Goal: Task Accomplishment & Management: Manage account settings

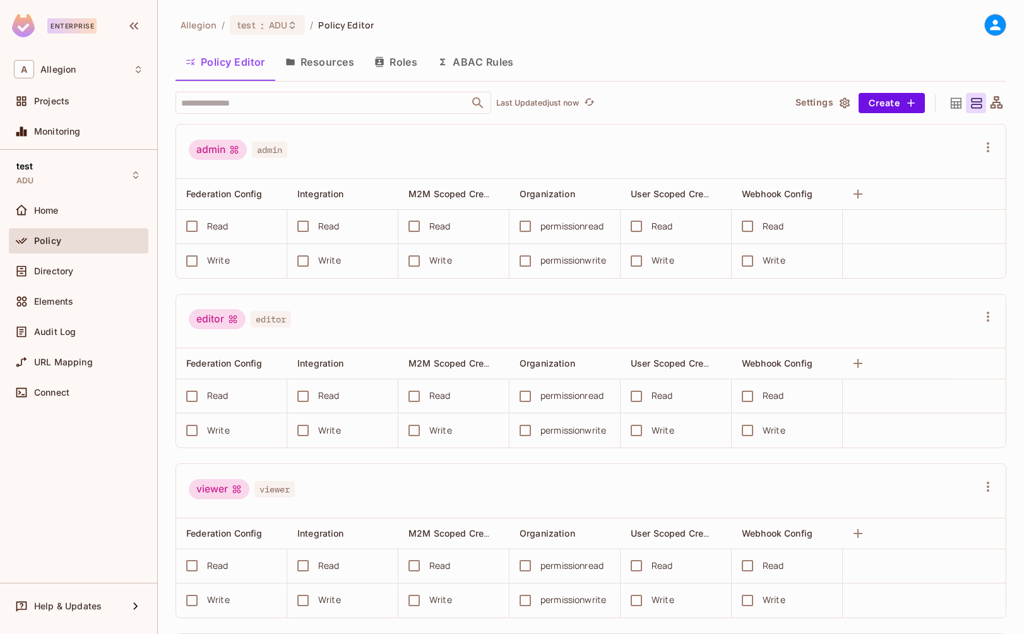
click at [312, 60] on button "Resources" at bounding box center [319, 62] width 89 height 32
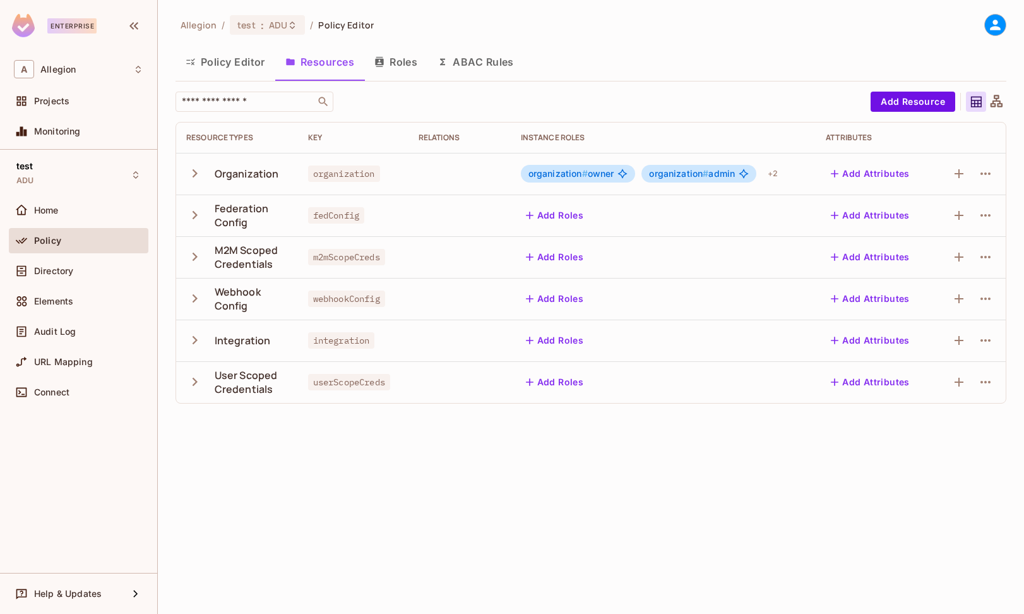
click at [556, 136] on div "Instance roles" at bounding box center [663, 138] width 285 height 10
click at [402, 55] on button "Roles" at bounding box center [395, 62] width 63 height 32
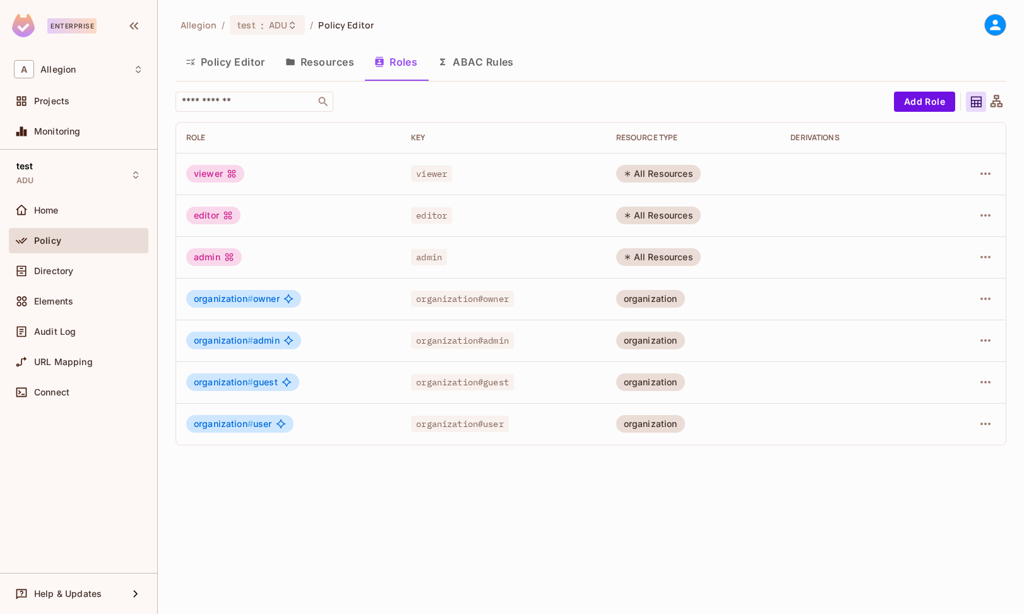
click at [483, 297] on span "organization#owner" at bounding box center [462, 299] width 103 height 16
drag, startPoint x: 415, startPoint y: 297, endPoint x: 517, endPoint y: 296, distance: 102.3
click at [514, 296] on span "organization#owner" at bounding box center [462, 299] width 103 height 16
copy span "organization#owner"
click at [490, 131] on th "Key" at bounding box center [503, 138] width 205 height 30
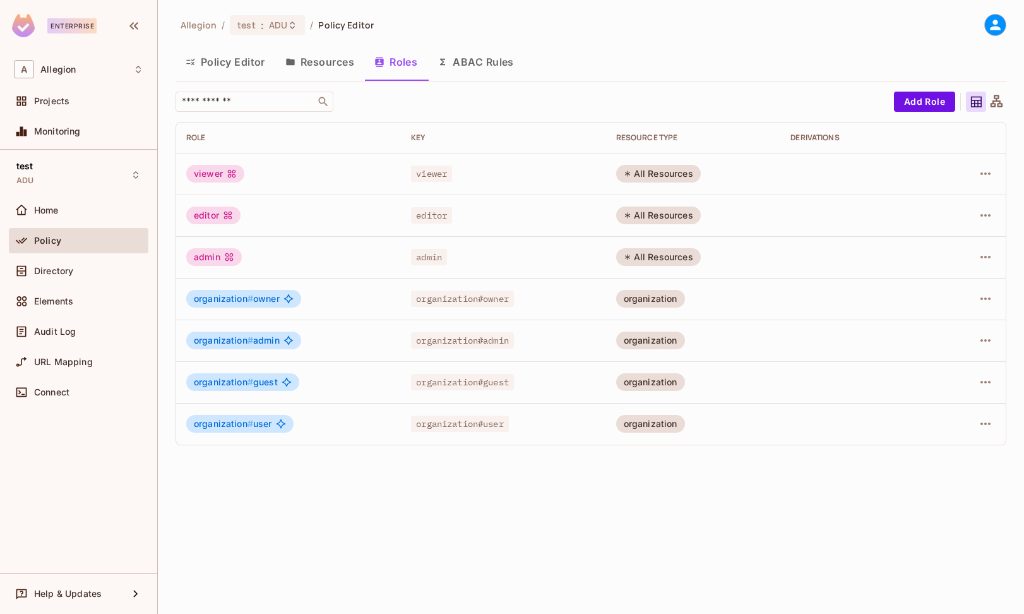
click at [313, 64] on button "Resources" at bounding box center [319, 62] width 89 height 32
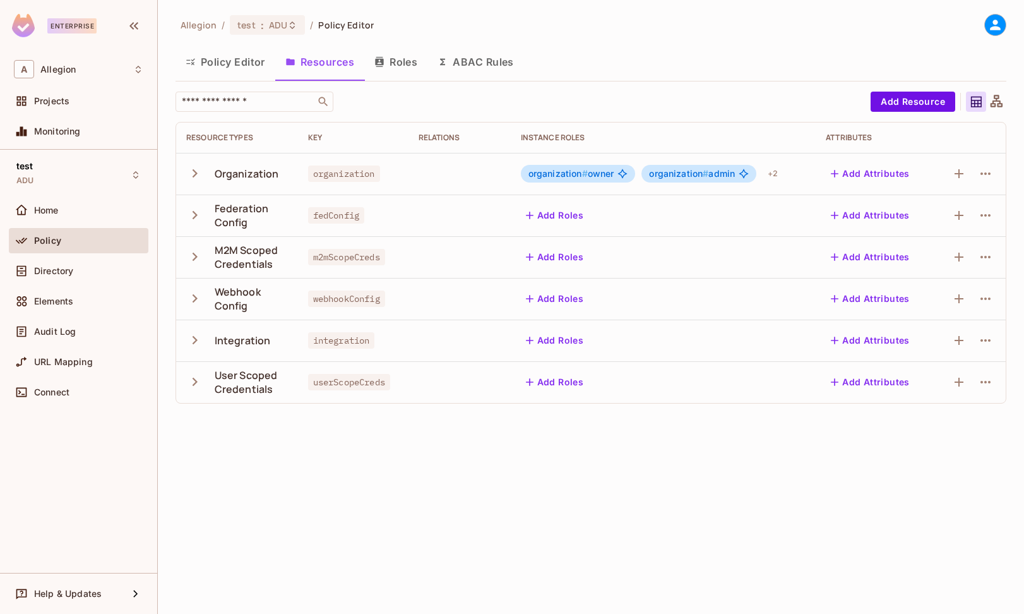
click at [494, 108] on div "​" at bounding box center [520, 102] width 689 height 20
click at [90, 306] on div "Elements" at bounding box center [88, 301] width 109 height 10
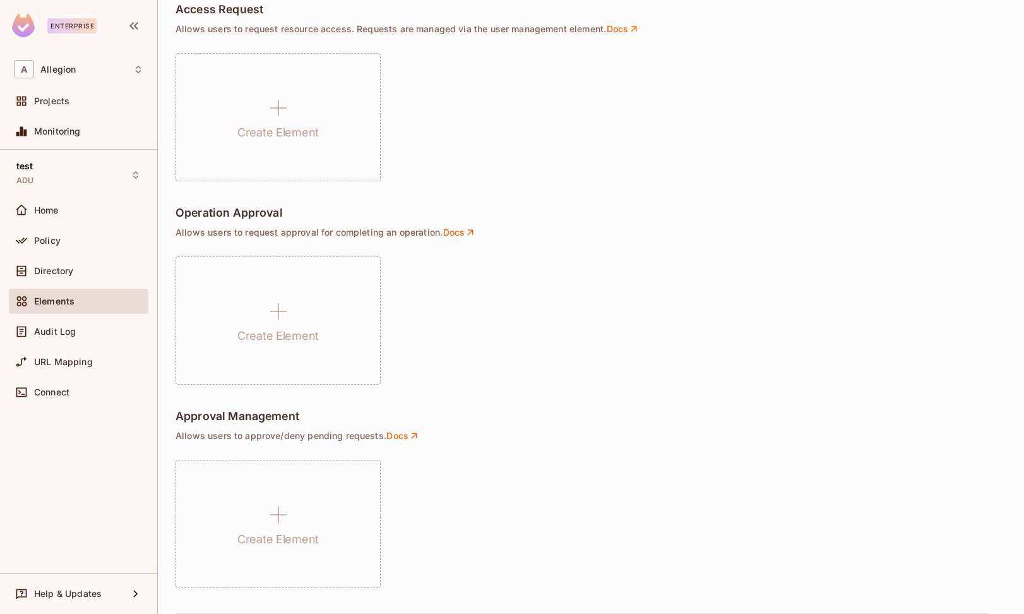
scroll to position [791, 0]
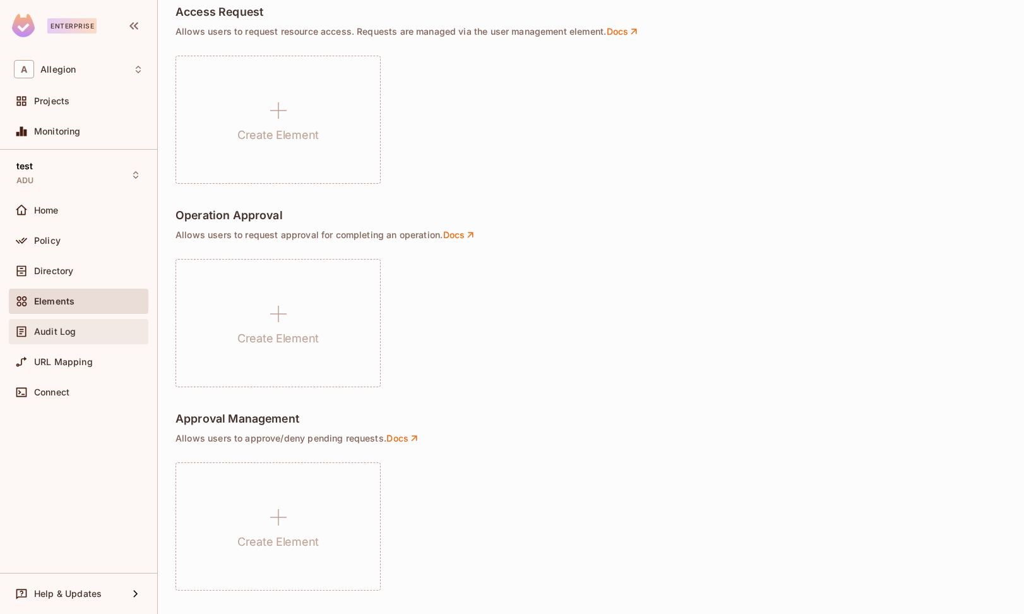
click at [95, 333] on div "Audit Log" at bounding box center [88, 332] width 109 height 10
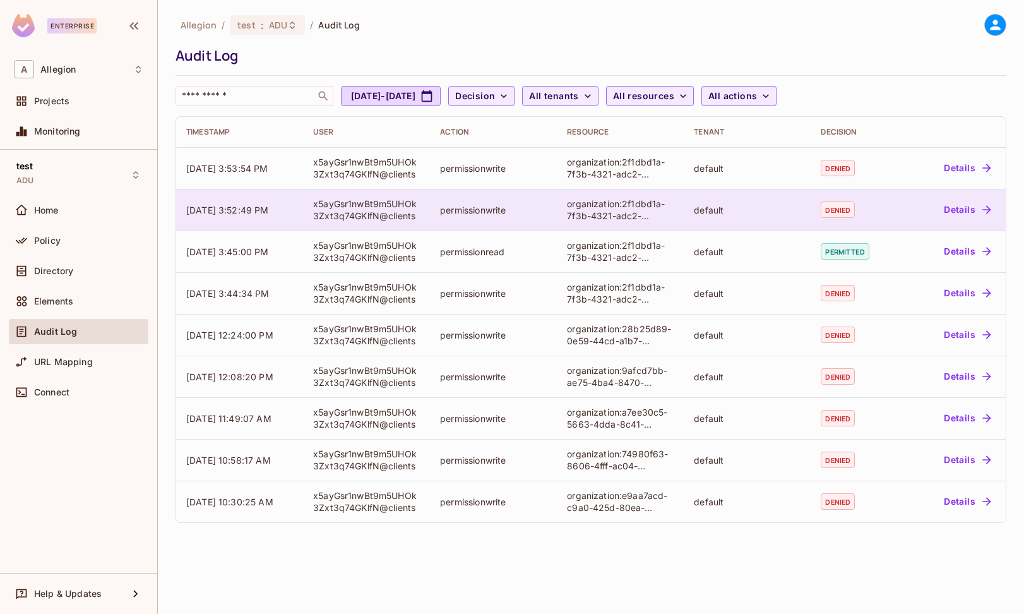
click at [958, 206] on button "Details" at bounding box center [967, 210] width 57 height 20
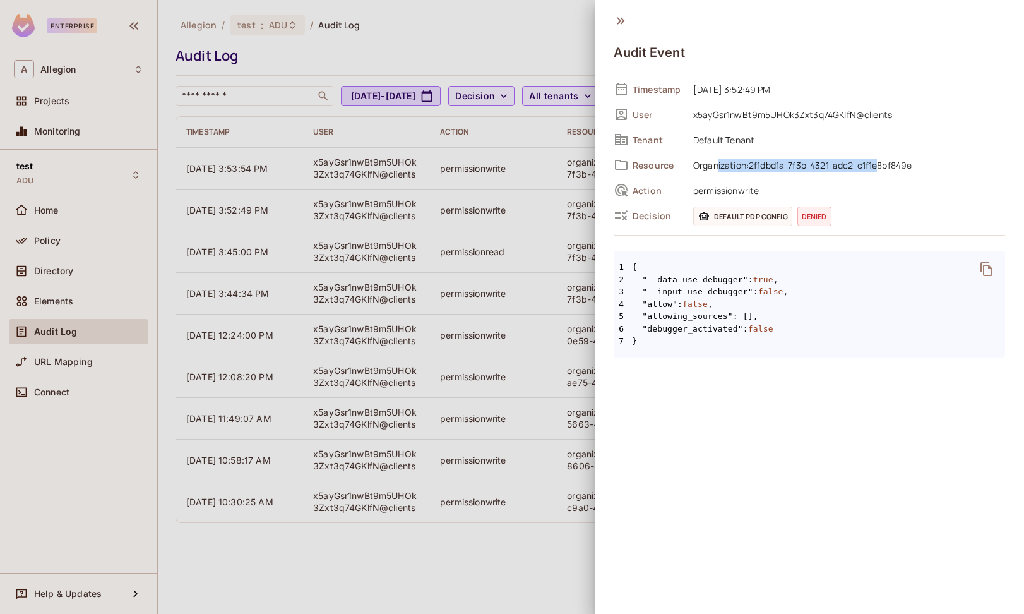
drag, startPoint x: 719, startPoint y: 165, endPoint x: 878, endPoint y: 166, distance: 158.5
click at [879, 166] on span "Organization:2f1dbd1a-7f3b-4321-adc2-c1f1e8bf849e" at bounding box center [846, 164] width 318 height 15
click at [753, 164] on span "Organization:2f1dbd1a-7f3b-4321-adc2-c1f1e8bf849e" at bounding box center [846, 164] width 318 height 15
drag, startPoint x: 749, startPoint y: 163, endPoint x: 918, endPoint y: 164, distance: 168.6
click at [918, 164] on span "Organization:2f1dbd1a-7f3b-4321-adc2-c1f1e8bf849e" at bounding box center [846, 164] width 318 height 15
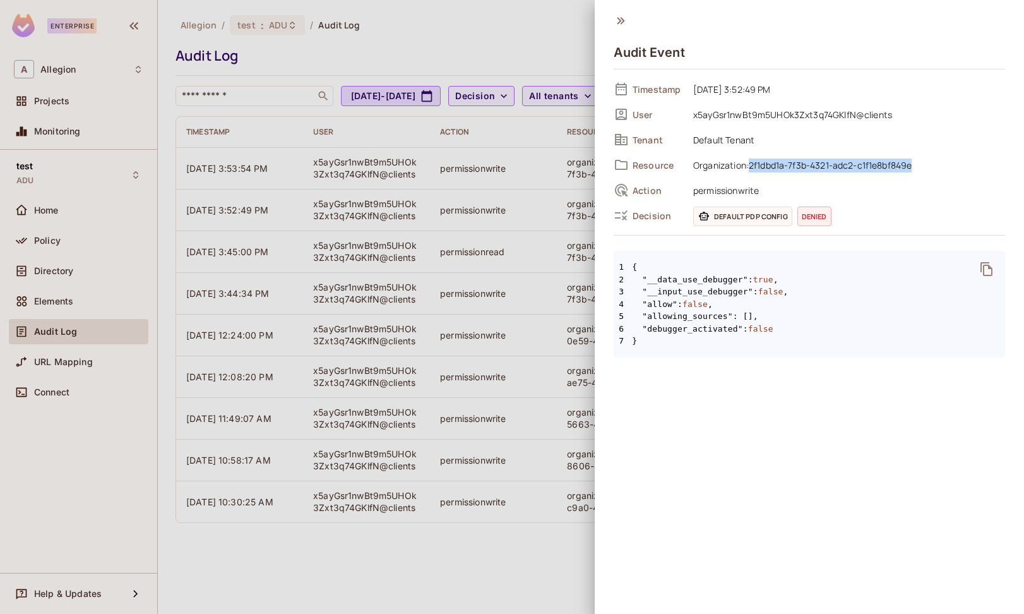
copy span "2f1dbd1a-7f3b-4321-adc2-c1f1e8bf849e"
click at [623, 18] on icon at bounding box center [621, 21] width 14 height 14
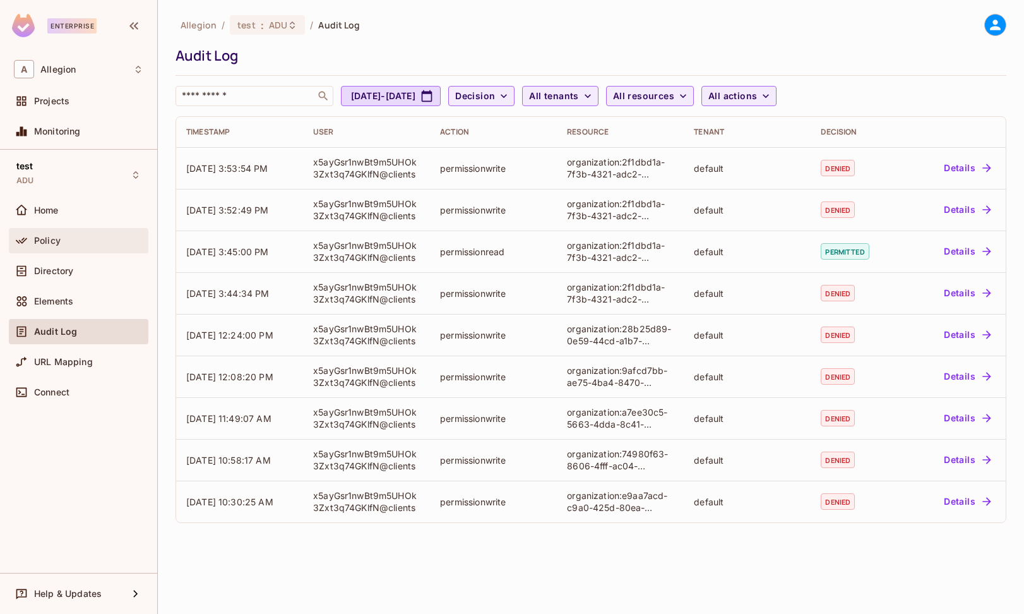
click at [73, 233] on div "Policy" at bounding box center [78, 240] width 129 height 15
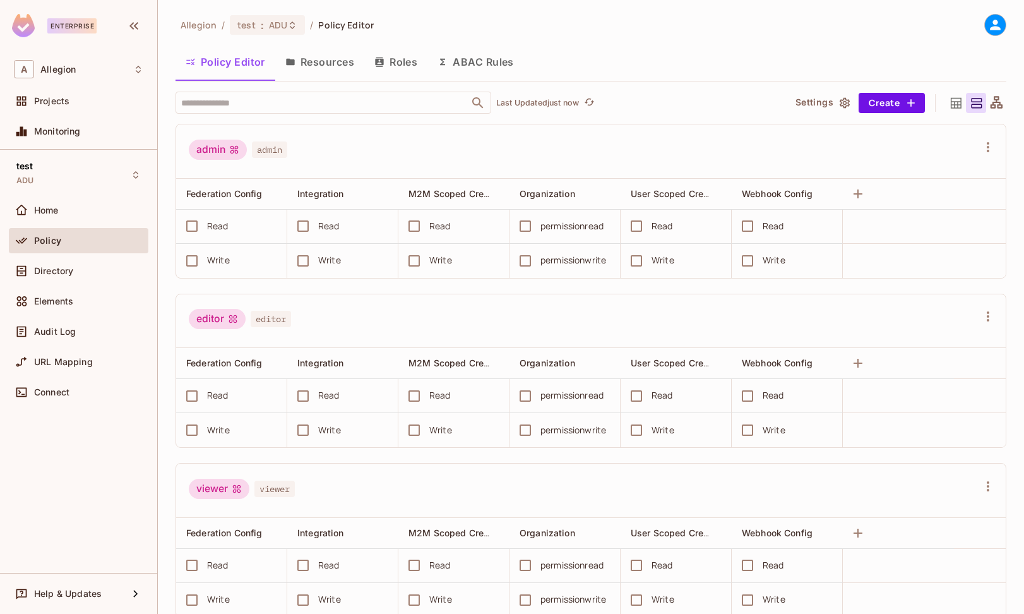
click at [325, 50] on button "Resources" at bounding box center [319, 62] width 89 height 32
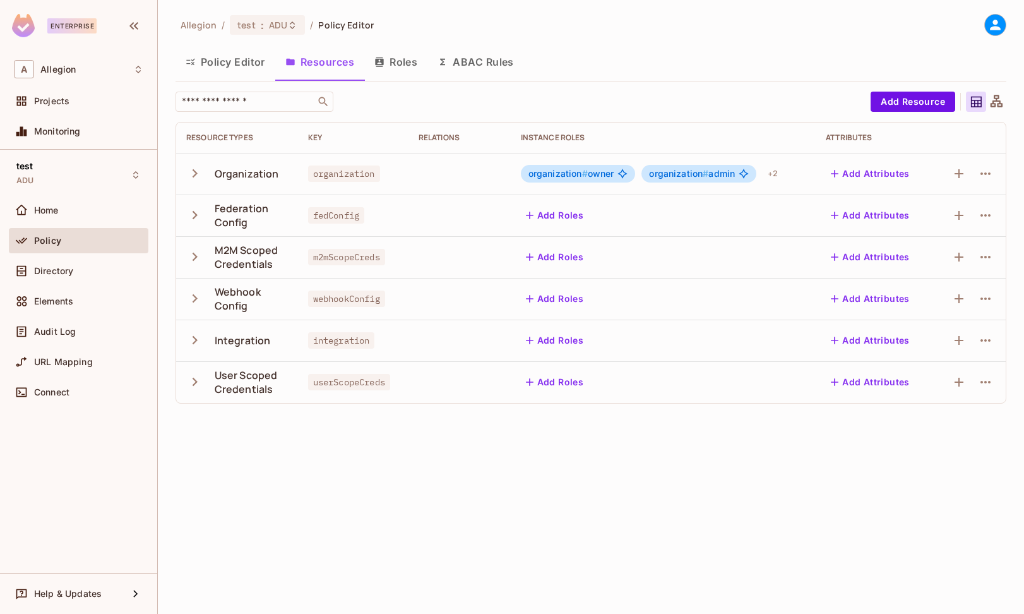
click at [593, 176] on span "organization # owner" at bounding box center [572, 174] width 86 height 10
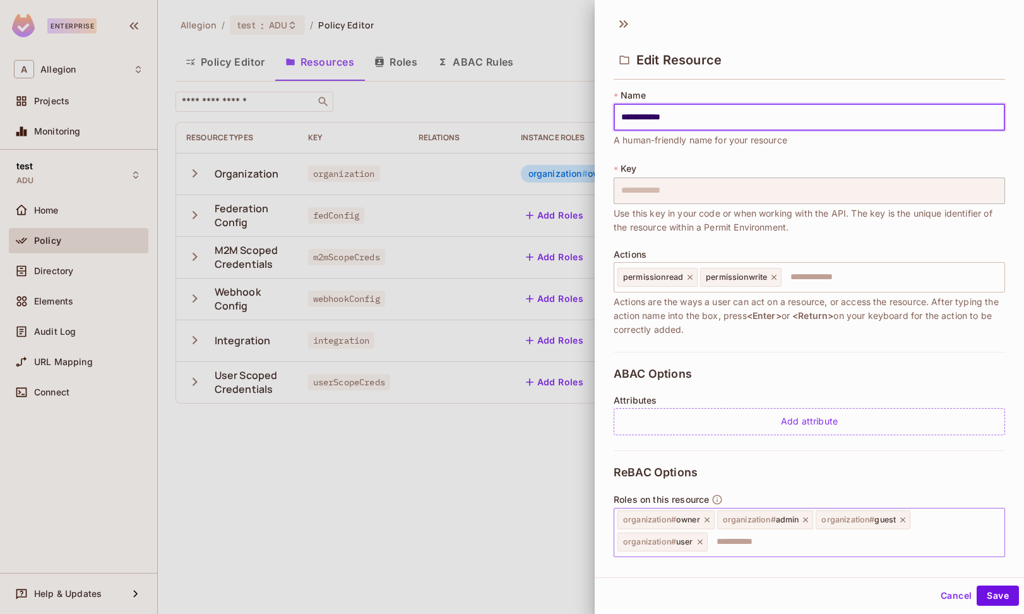
click at [681, 517] on span "organization # owner" at bounding box center [661, 520] width 77 height 10
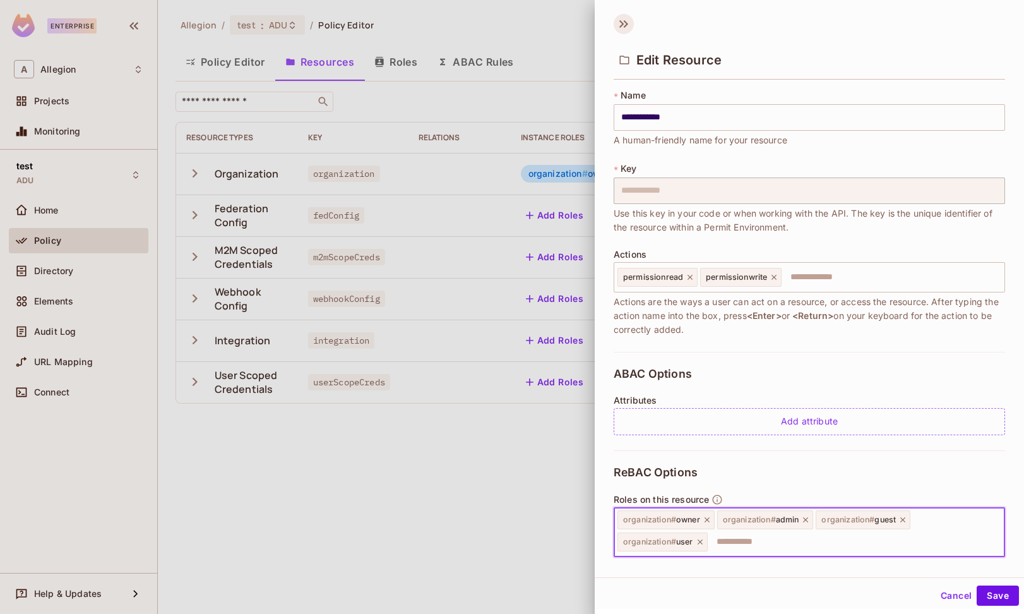
click at [624, 26] on icon at bounding box center [624, 24] width 20 height 20
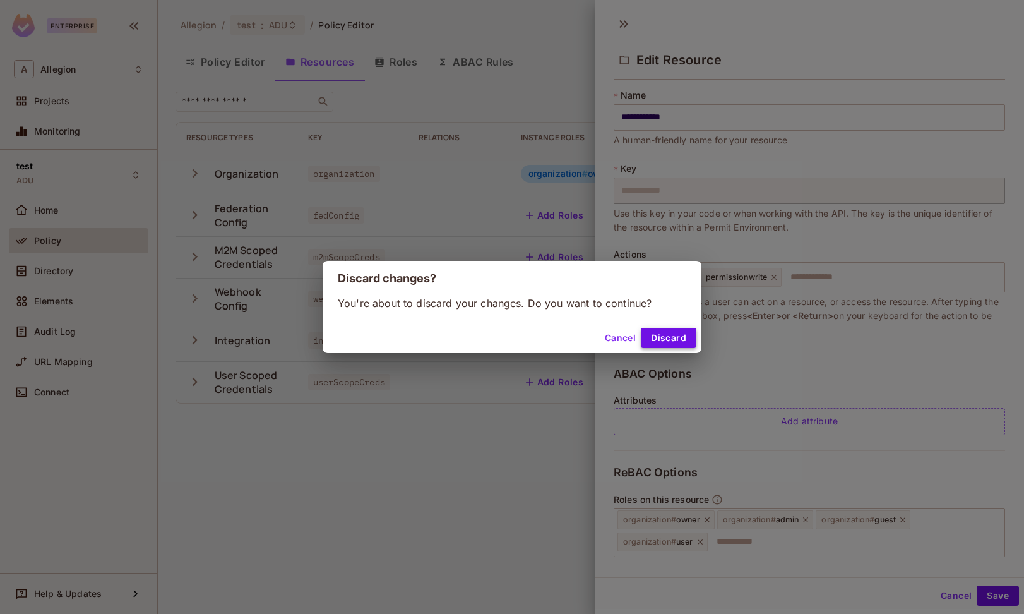
click at [663, 335] on button "Discard" at bounding box center [669, 338] width 56 height 20
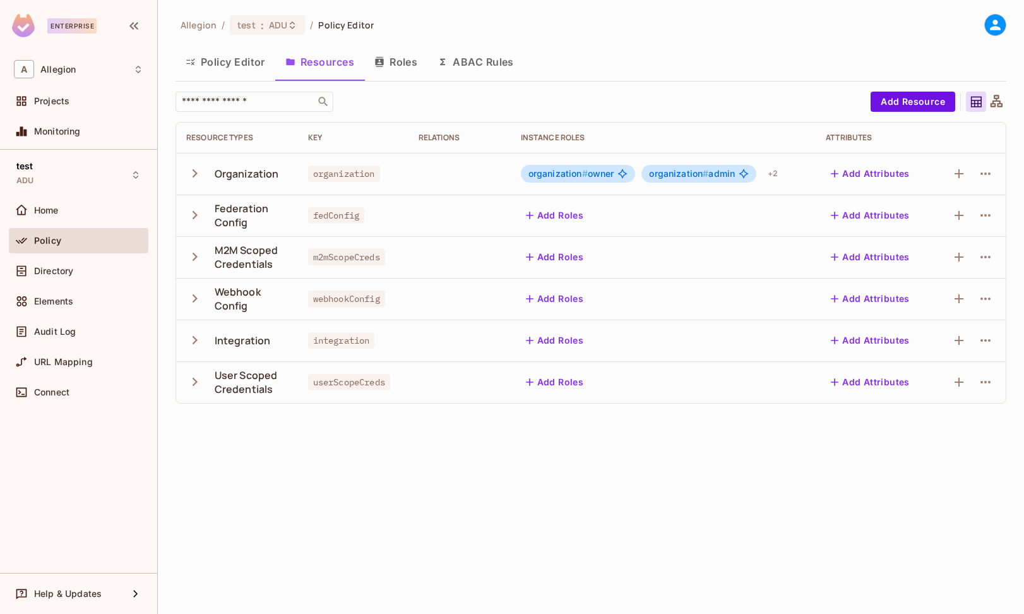
click at [394, 62] on button "Roles" at bounding box center [395, 62] width 63 height 32
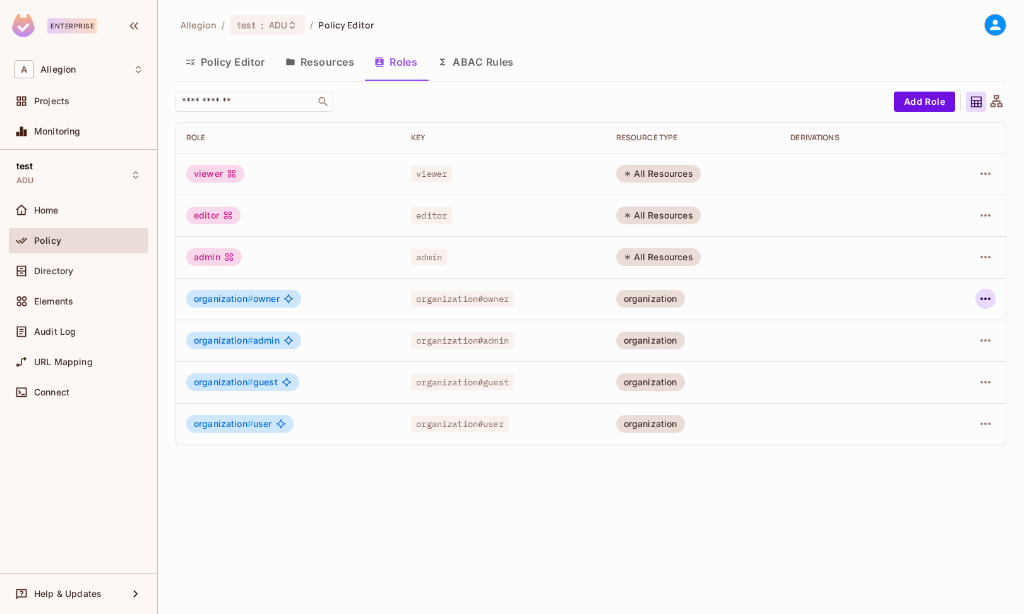
click at [987, 299] on icon "button" at bounding box center [986, 298] width 10 height 3
click at [965, 325] on li "Edit Role" at bounding box center [931, 328] width 112 height 28
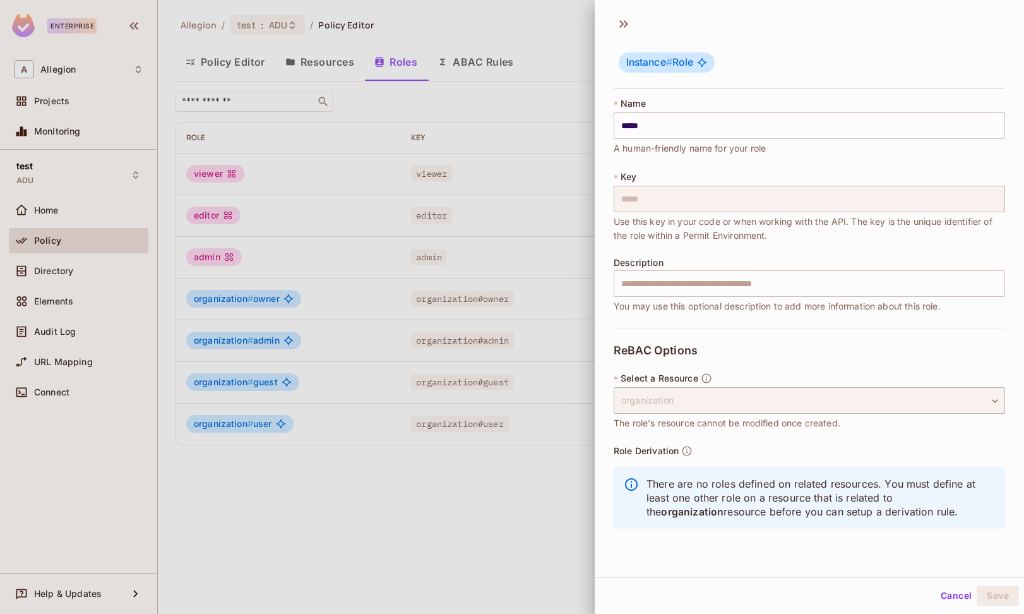
click at [565, 283] on div at bounding box center [512, 307] width 1024 height 614
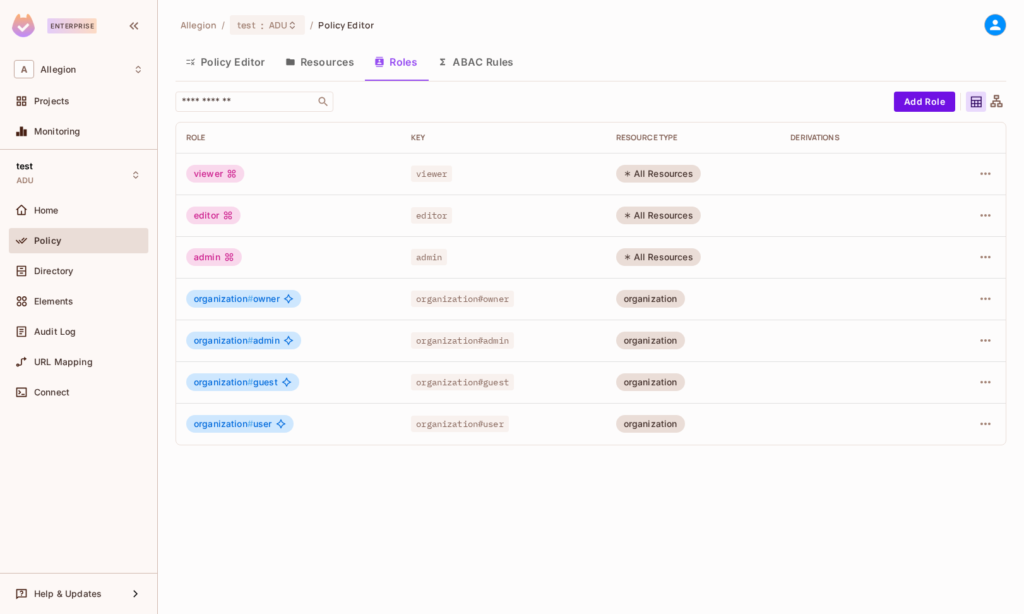
click at [253, 56] on button "Policy Editor" at bounding box center [226, 62] width 100 height 32
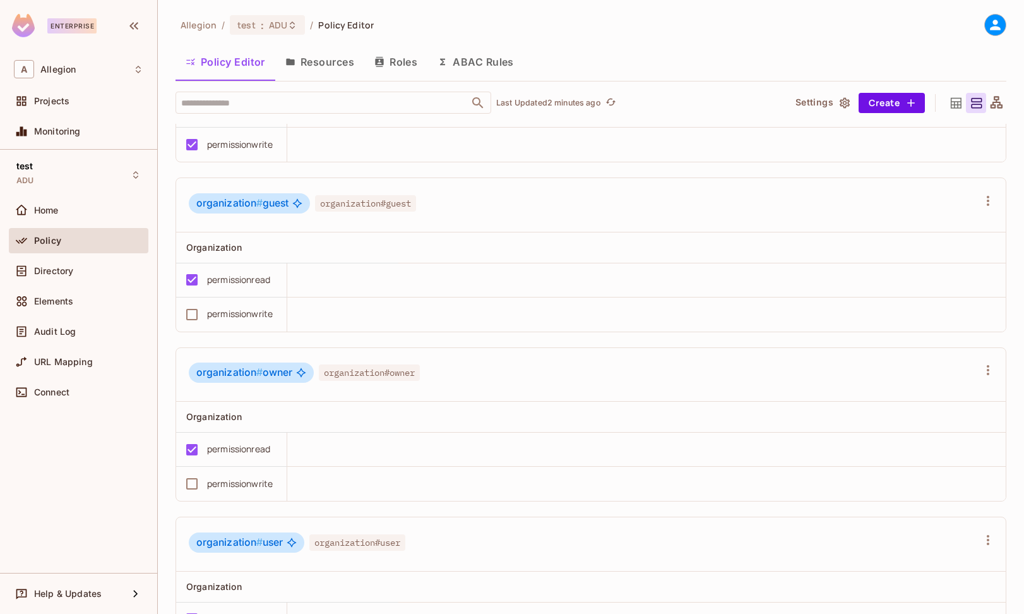
scroll to position [627, 0]
click at [268, 365] on span "organization # owner" at bounding box center [244, 370] width 96 height 13
click at [978, 377] on div at bounding box center [988, 367] width 20 height 20
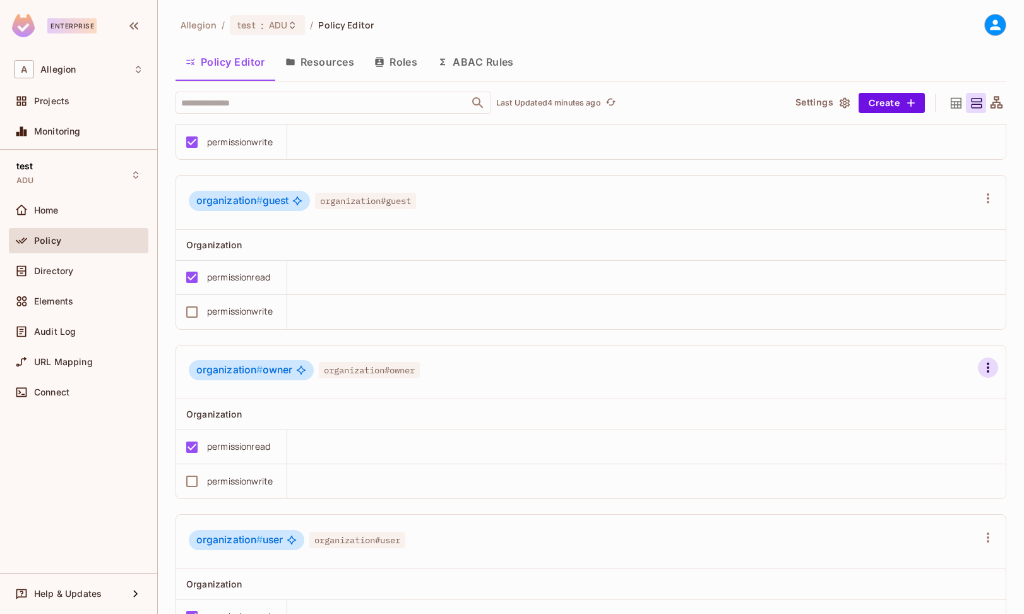
click at [981, 364] on icon "button" at bounding box center [988, 367] width 15 height 15
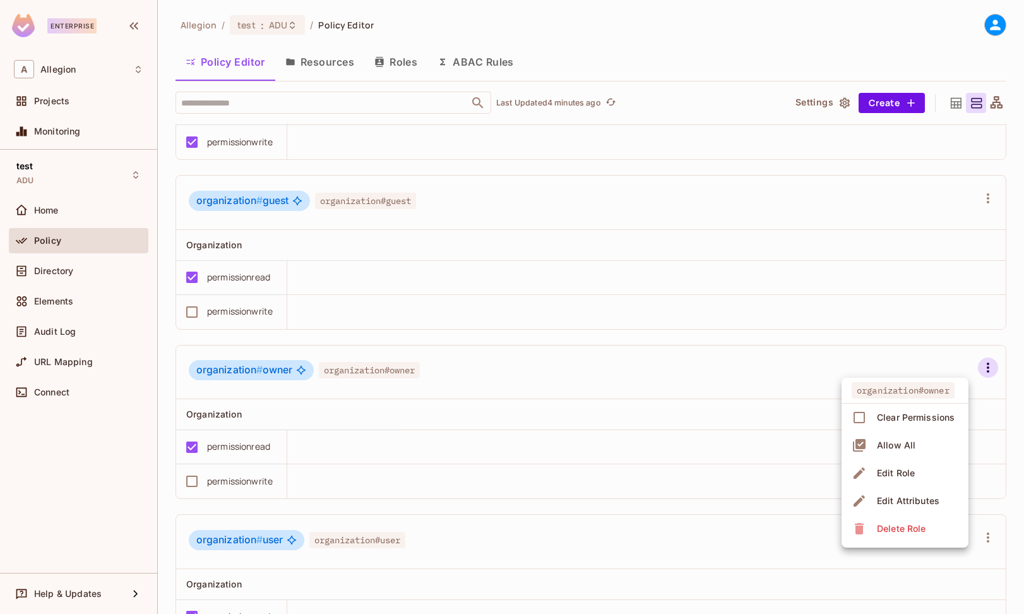
click at [936, 481] on li "Edit Role" at bounding box center [905, 473] width 127 height 28
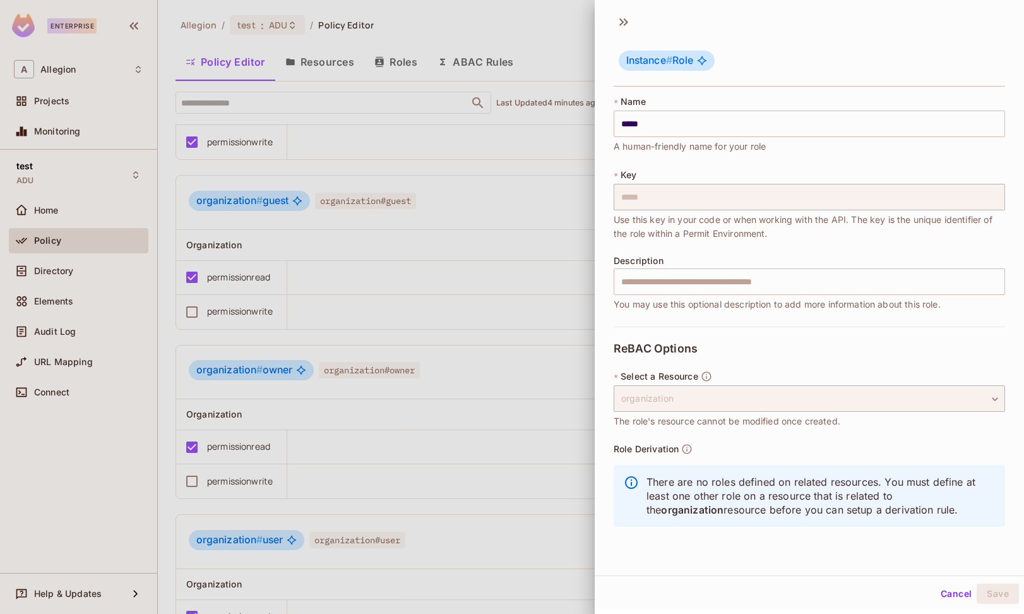
scroll to position [0, 0]
click at [483, 303] on div at bounding box center [512, 307] width 1024 height 614
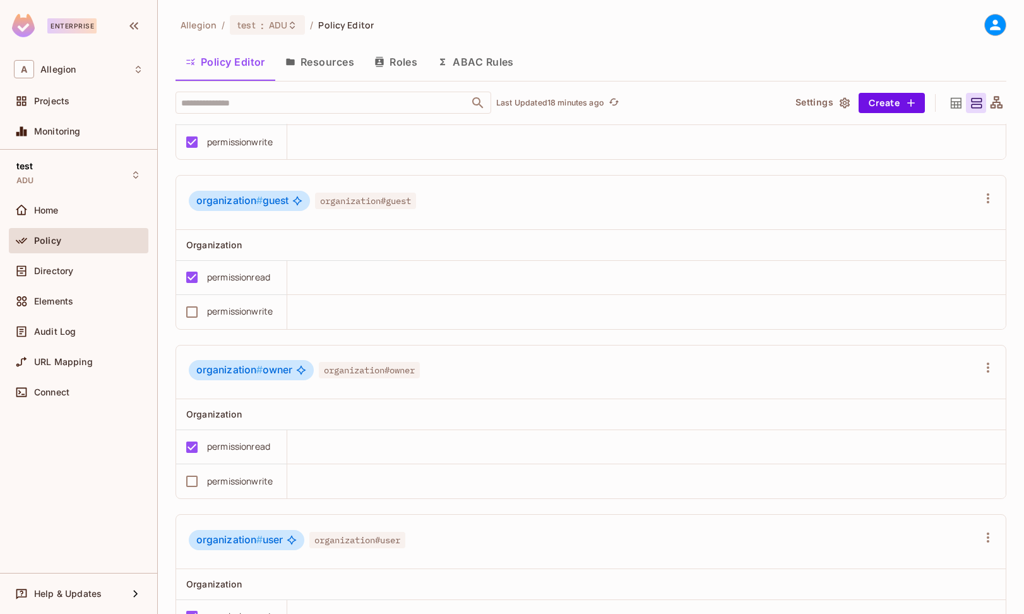
click at [335, 56] on button "Resources" at bounding box center [319, 62] width 89 height 32
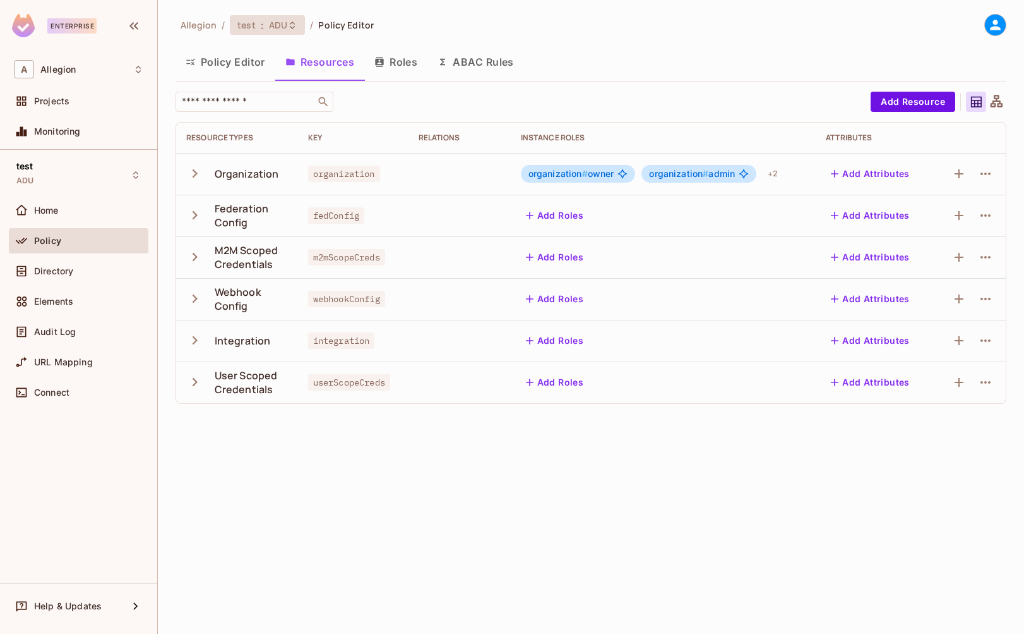
click at [251, 18] on div "test : ADU" at bounding box center [267, 25] width 75 height 20
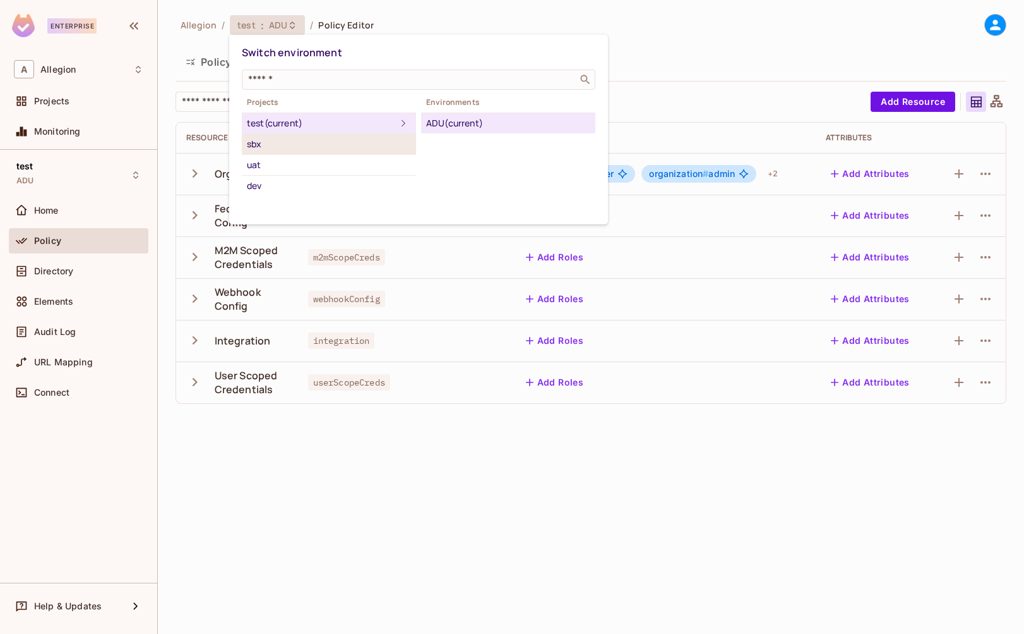
click at [295, 148] on div "sbx" at bounding box center [329, 143] width 164 height 15
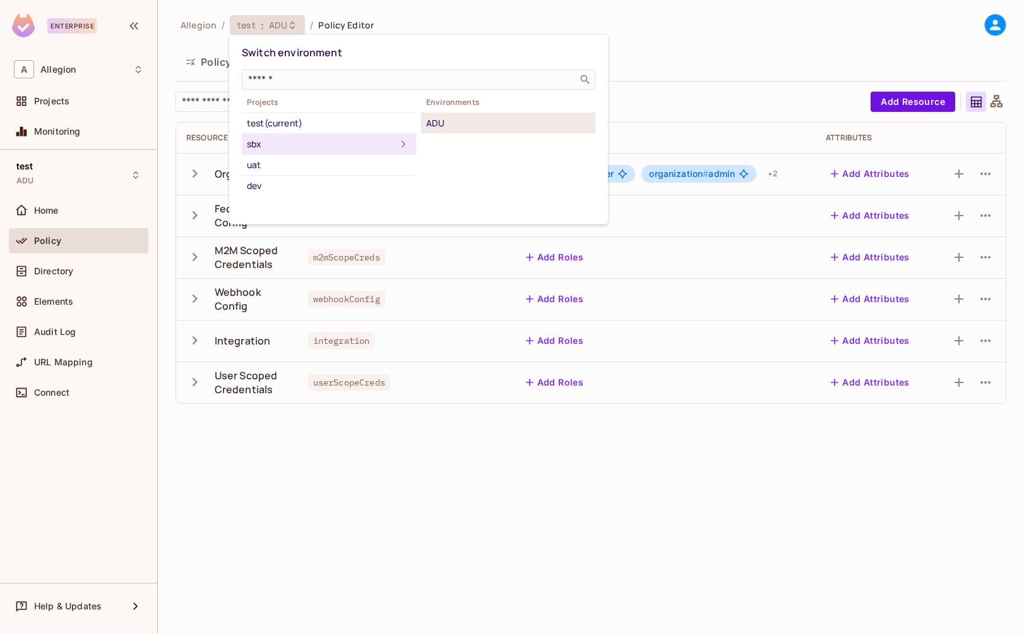
click at [442, 123] on div "ADU" at bounding box center [508, 123] width 164 height 15
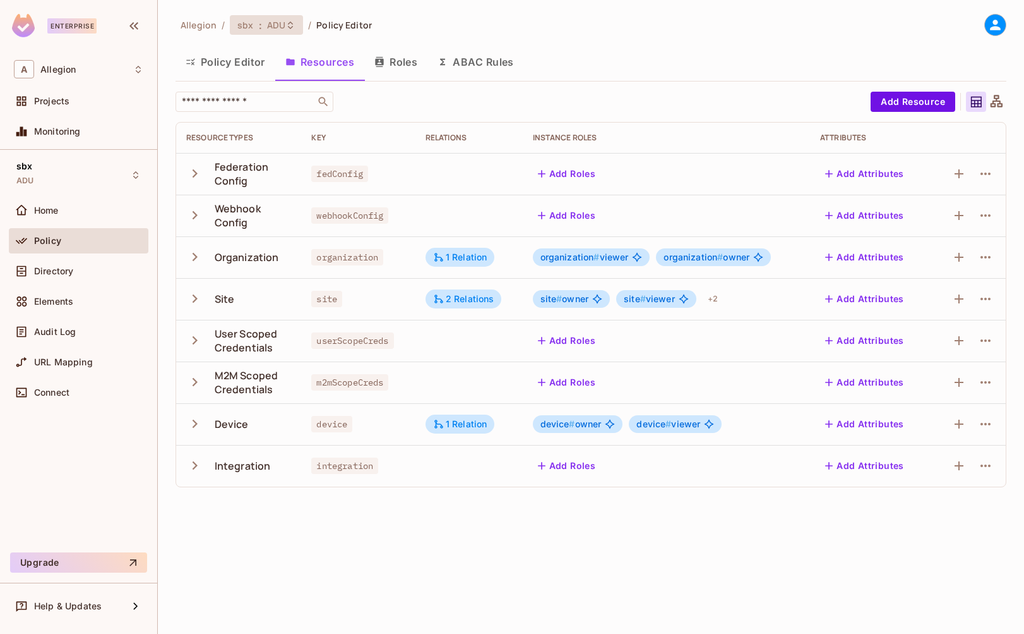
click at [278, 23] on span "ADU" at bounding box center [276, 25] width 18 height 12
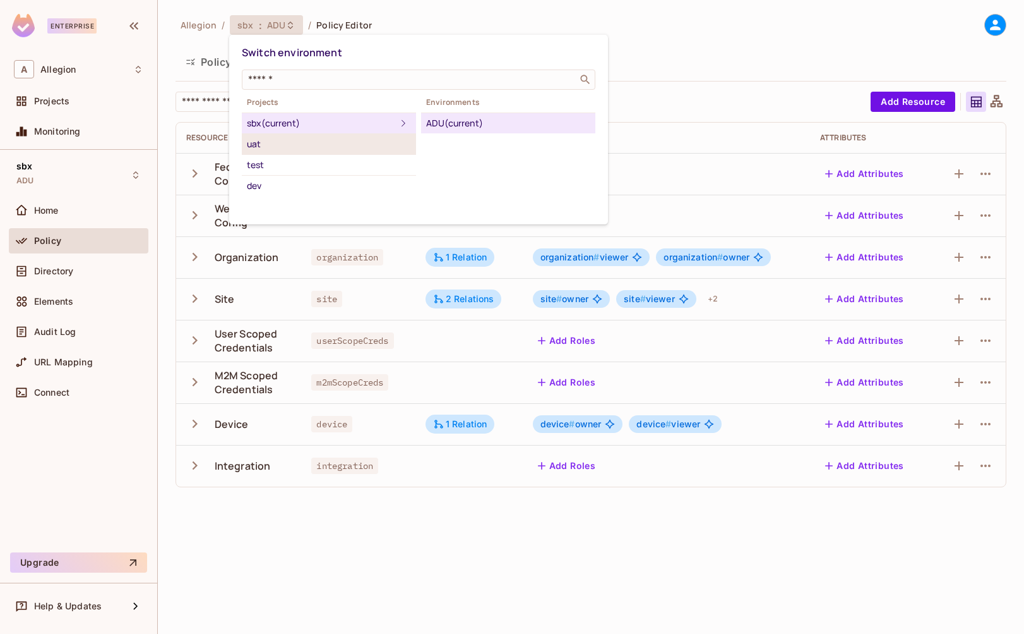
click at [277, 147] on div "uat" at bounding box center [329, 143] width 164 height 15
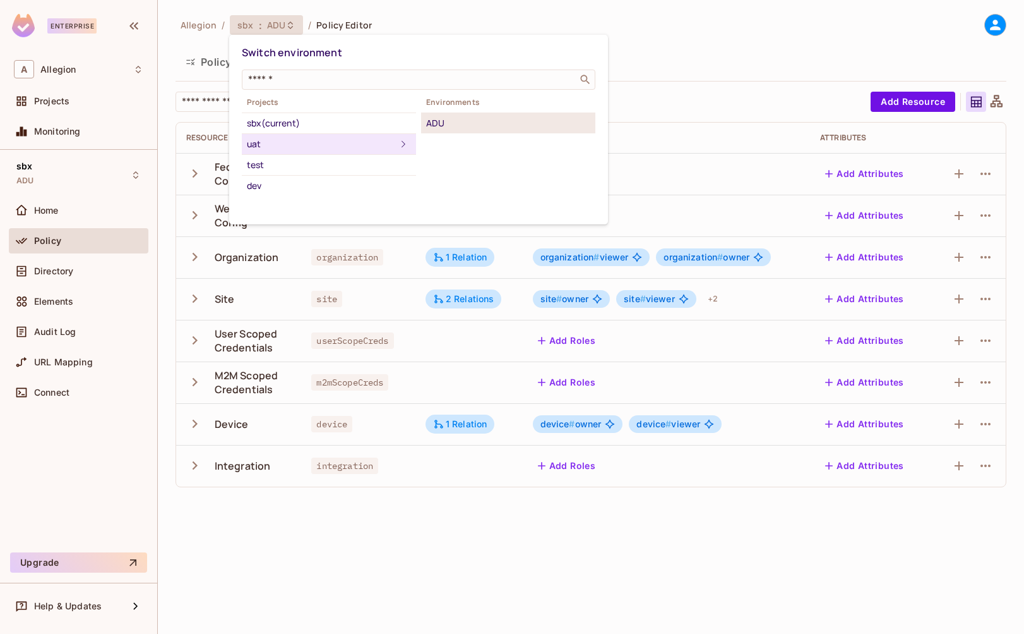
click at [484, 123] on div "ADU" at bounding box center [508, 123] width 164 height 15
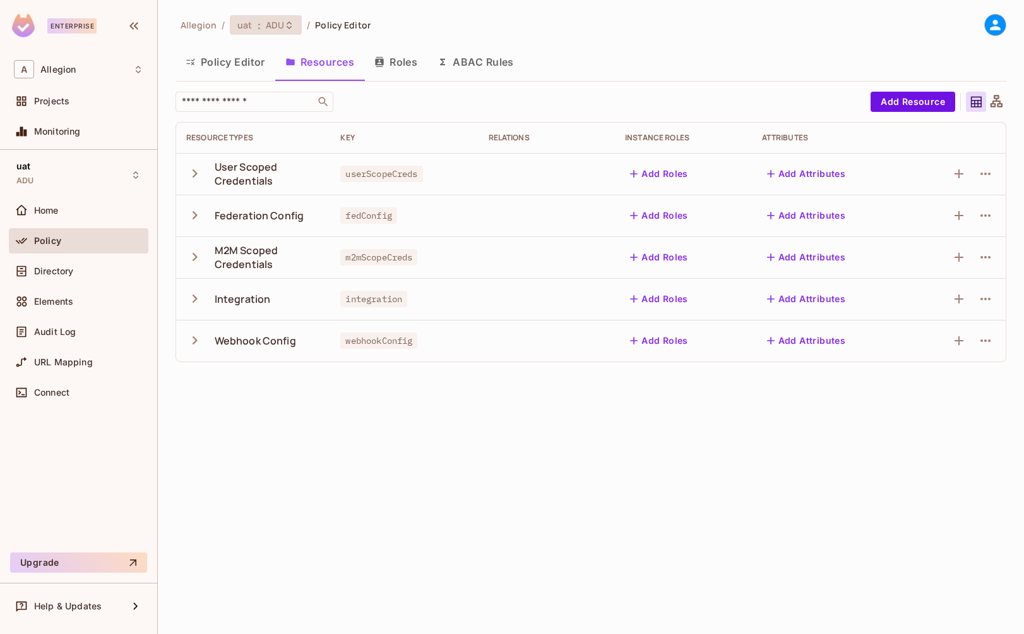
click at [281, 27] on span "ADU" at bounding box center [275, 25] width 18 height 12
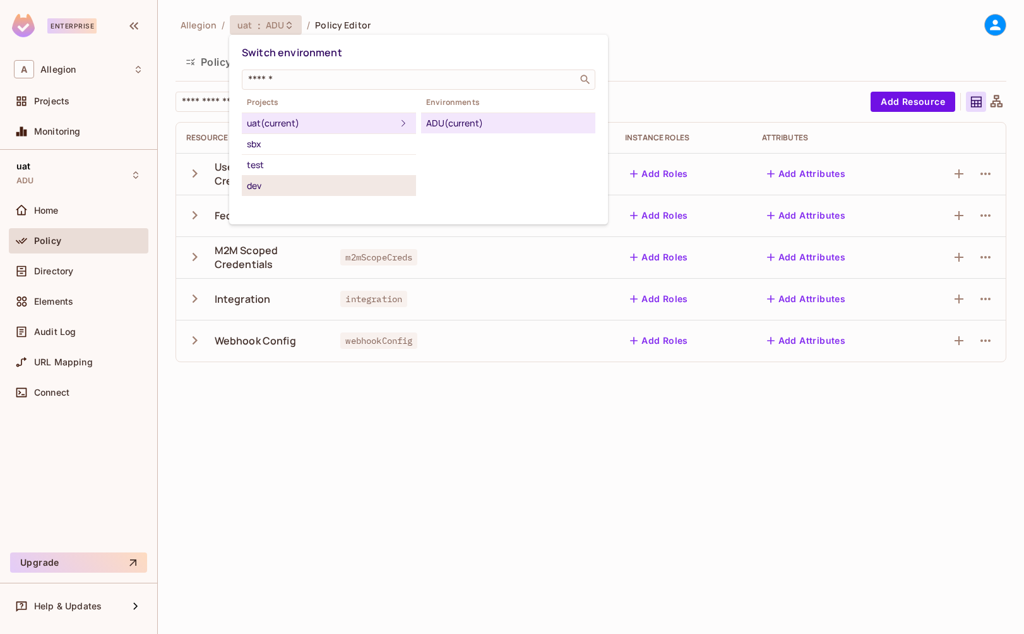
click at [296, 184] on div "dev" at bounding box center [329, 185] width 164 height 15
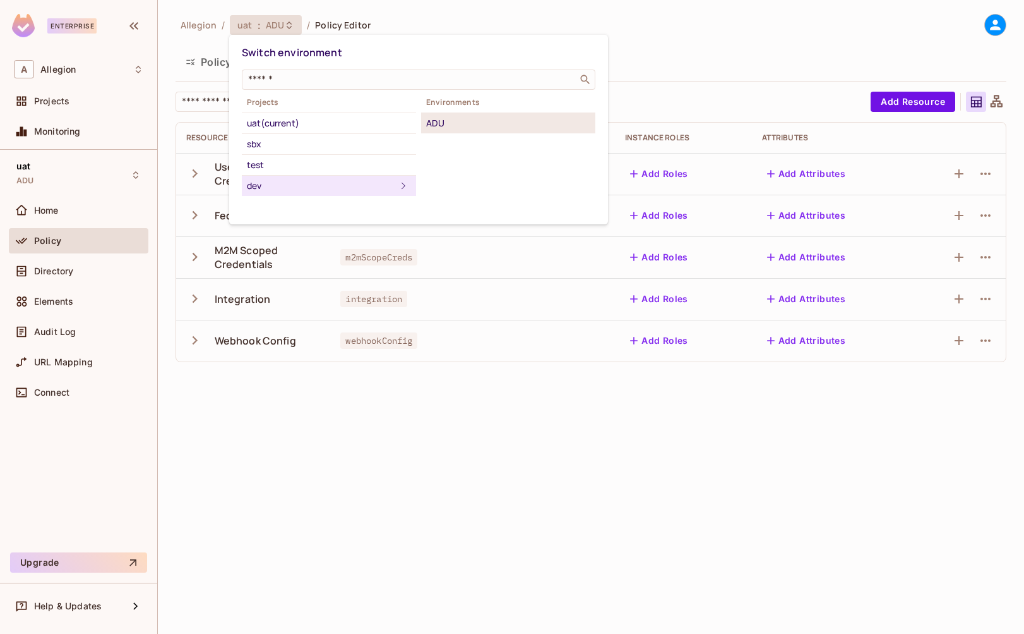
click at [479, 125] on div "ADU" at bounding box center [508, 123] width 164 height 15
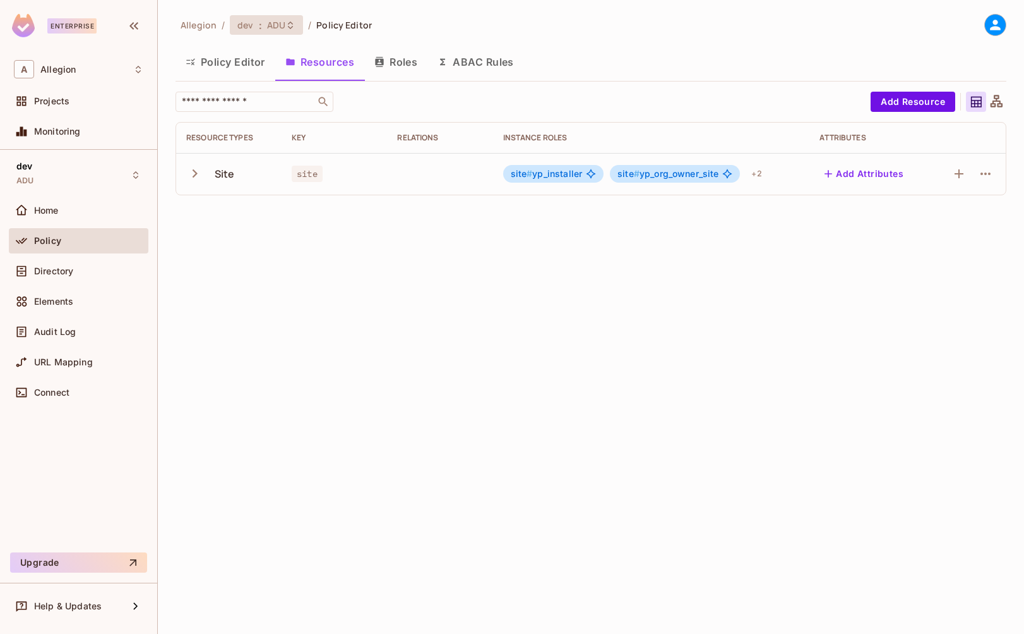
click at [277, 25] on span "ADU" at bounding box center [276, 25] width 18 height 12
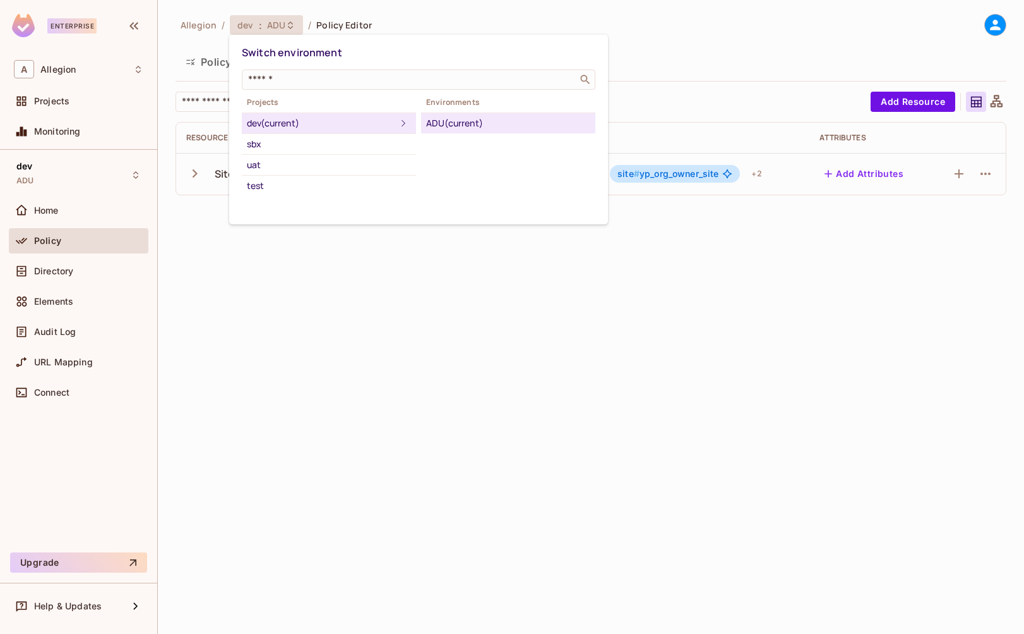
click at [486, 277] on div at bounding box center [512, 317] width 1024 height 634
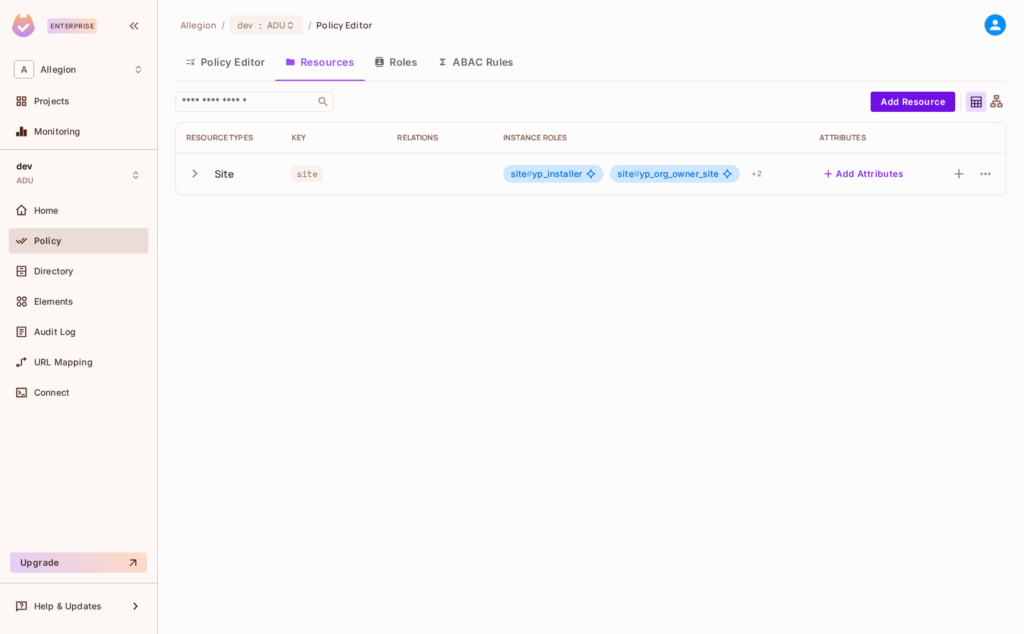
click at [347, 331] on div "Allegion / dev : ADU / Policy Editor Policy Editor Resources Roles ABAC Rules ​…" at bounding box center [591, 317] width 867 height 634
